Goal: Task Accomplishment & Management: Manage account settings

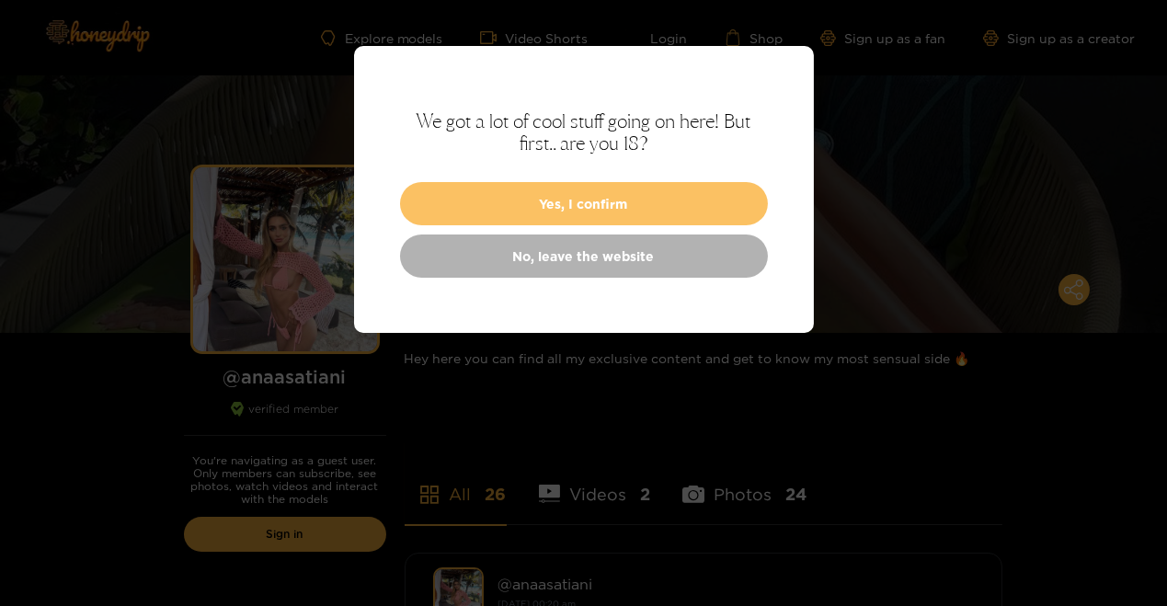
click at [511, 196] on button "Yes, I confirm" at bounding box center [584, 203] width 368 height 43
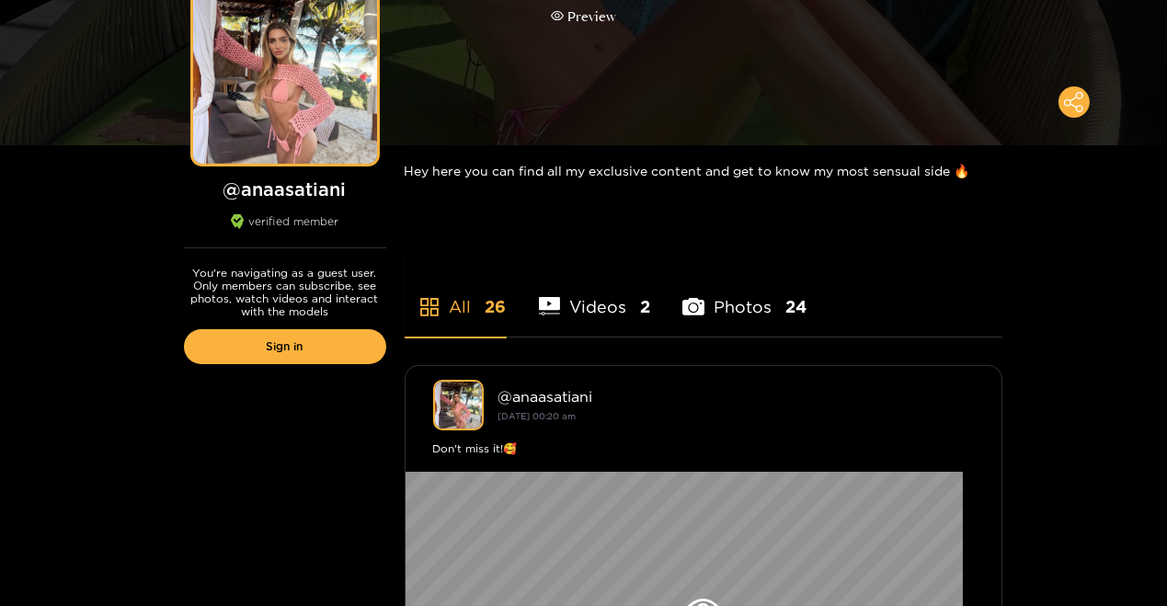
scroll to position [180, 0]
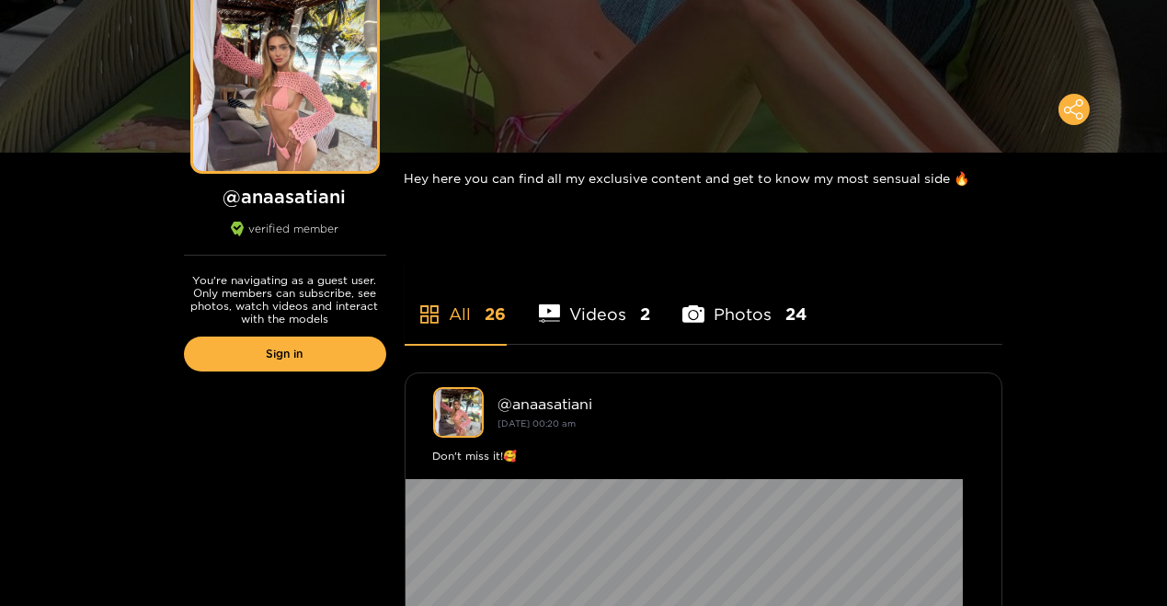
click at [591, 303] on li "Videos 2" at bounding box center [595, 302] width 112 height 83
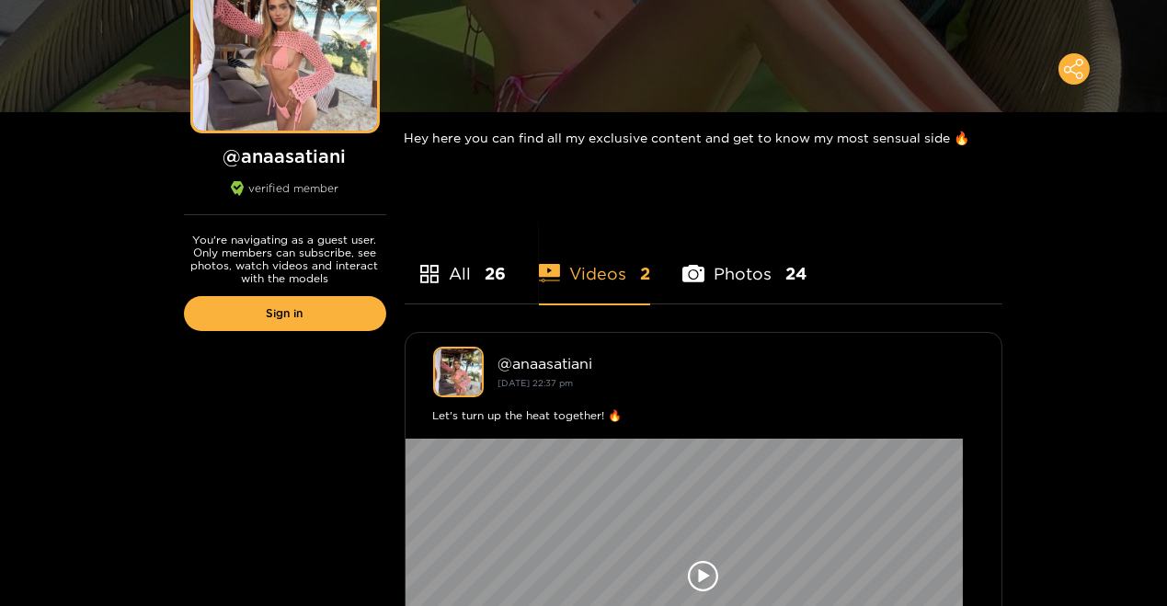
scroll to position [92, 0]
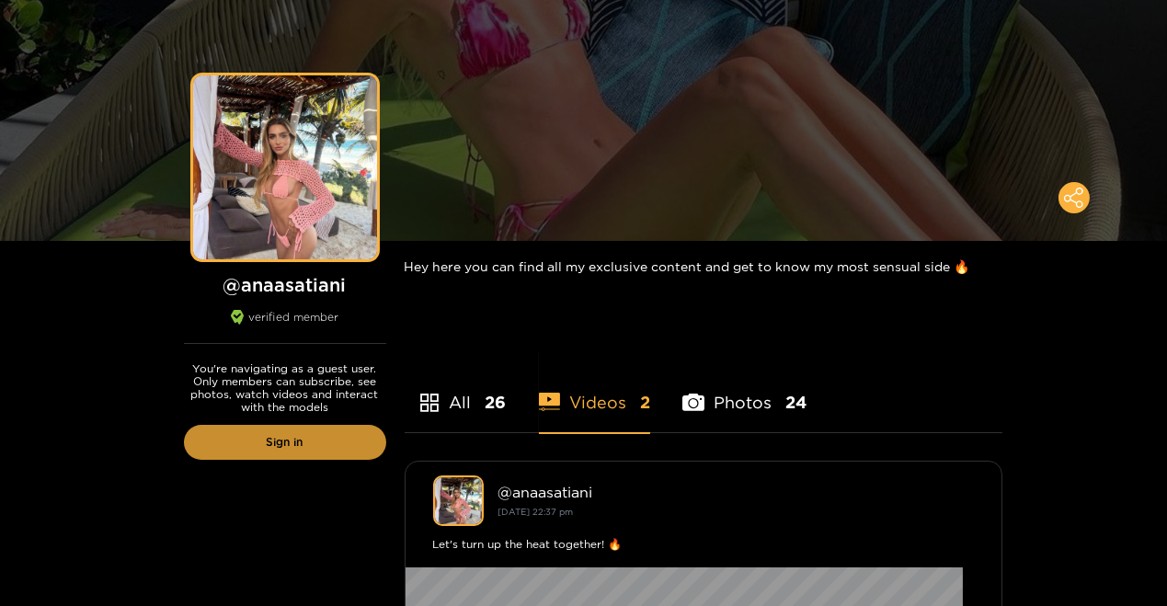
click at [286, 425] on link "Sign in" at bounding box center [285, 442] width 202 height 35
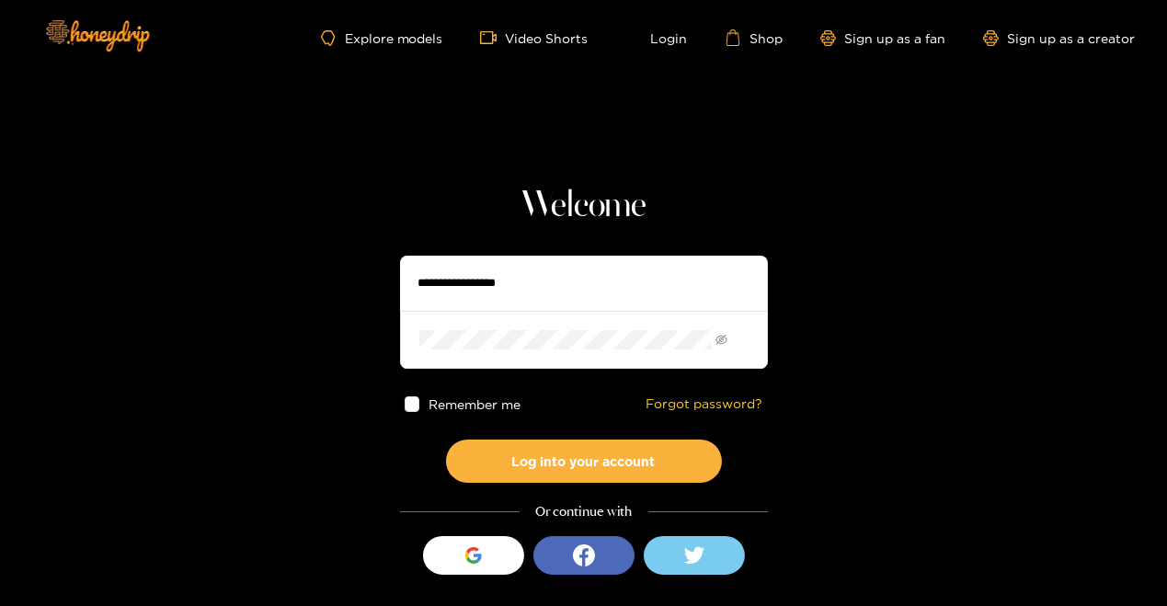
click at [468, 272] on input "text" at bounding box center [584, 283] width 368 height 55
type input "**********"
click at [524, 369] on div "Remember me Forgot password?" at bounding box center [584, 404] width 368 height 71
click at [446, 440] on button "Log into your account" at bounding box center [584, 461] width 276 height 43
